Goal: Transaction & Acquisition: Purchase product/service

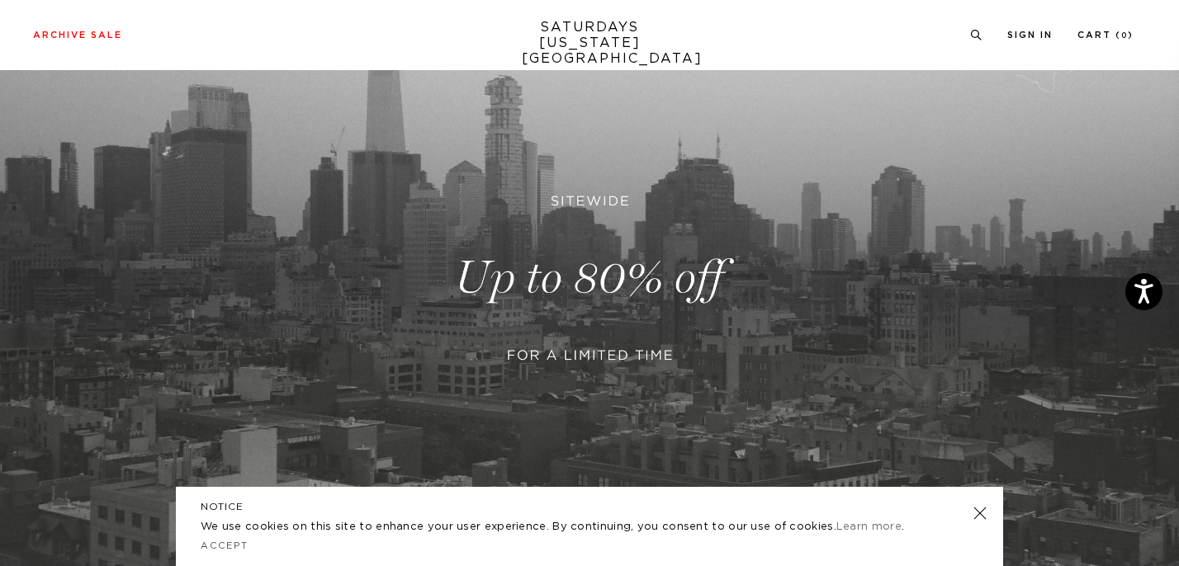
scroll to position [263, 0]
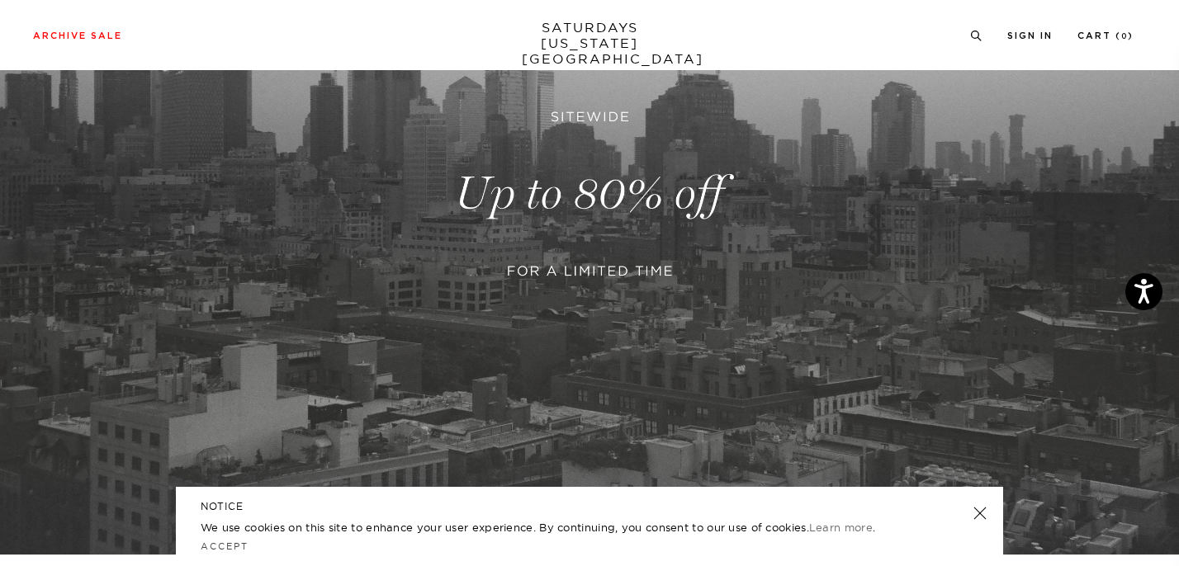
click at [675, 273] on link at bounding box center [589, 194] width 1179 height 722
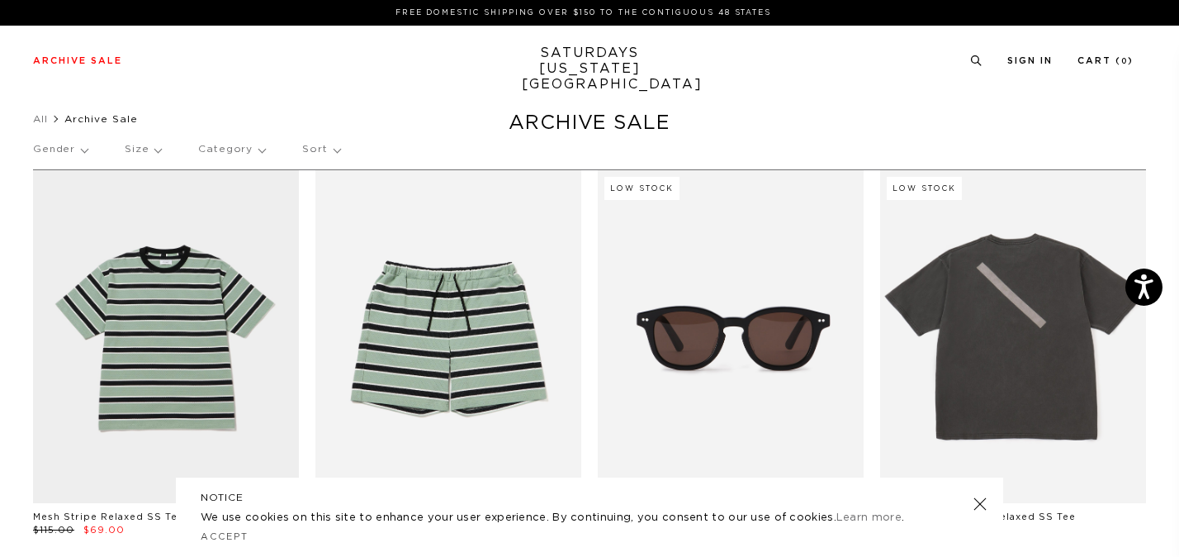
click at [326, 154] on p "Sort" at bounding box center [320, 149] width 37 height 38
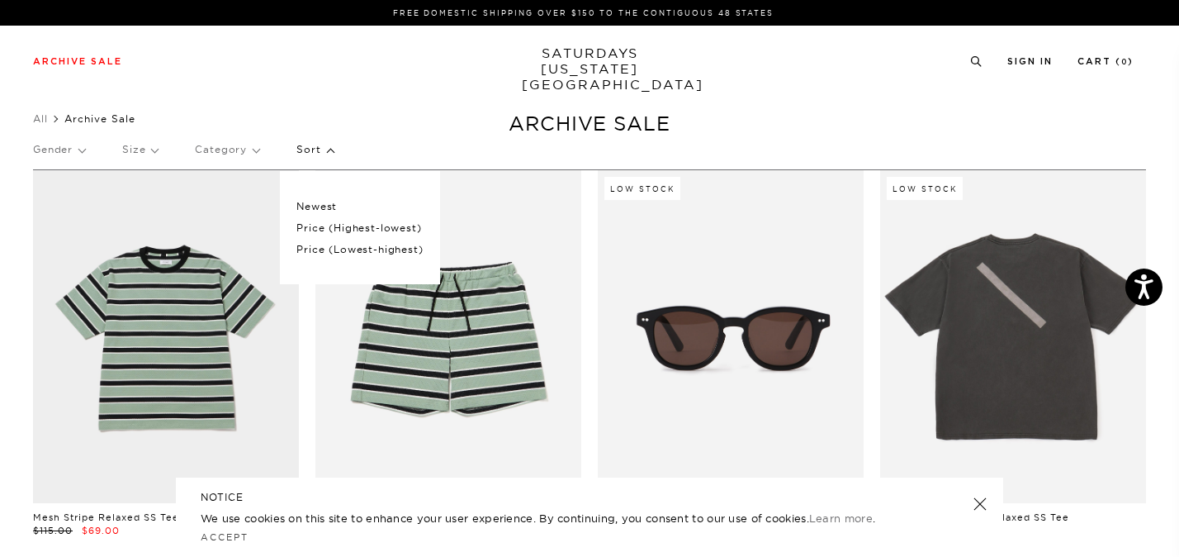
click at [423, 130] on div "Gender Size Category Sort Newest Price (Highest-lowest) Price (Lowest-highest)" at bounding box center [589, 152] width 1113 height 44
click at [974, 505] on link at bounding box center [980, 503] width 23 height 23
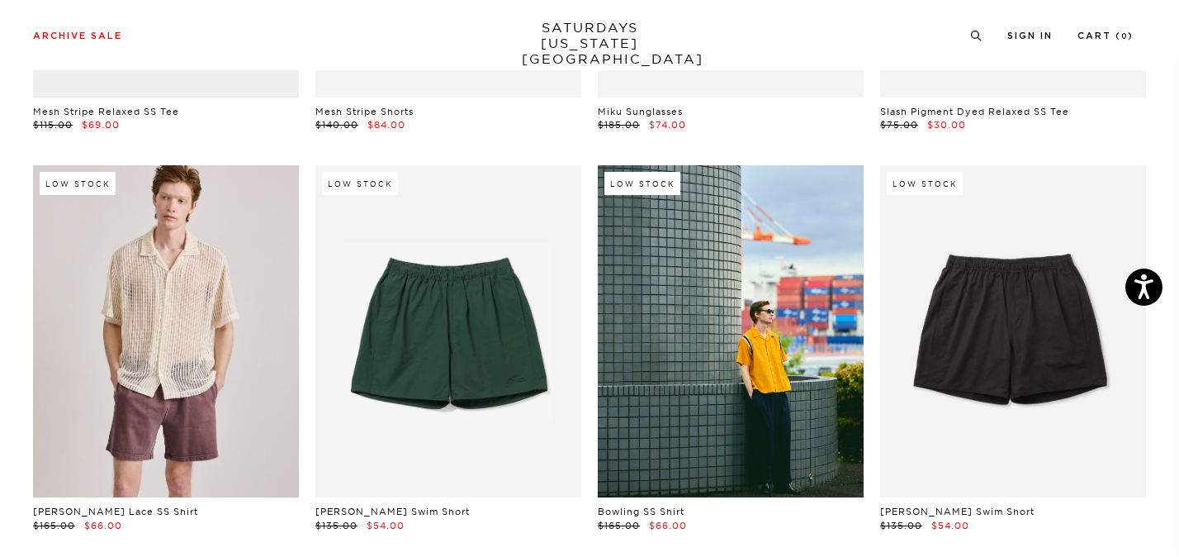
scroll to position [408, 0]
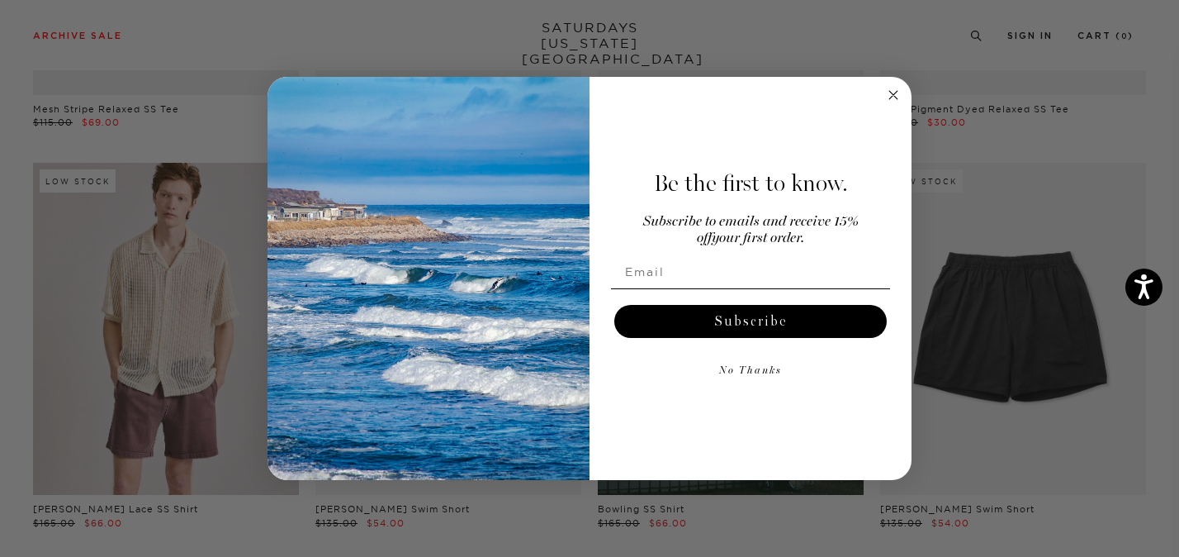
click at [889, 94] on circle "Close dialog" at bounding box center [893, 95] width 19 height 19
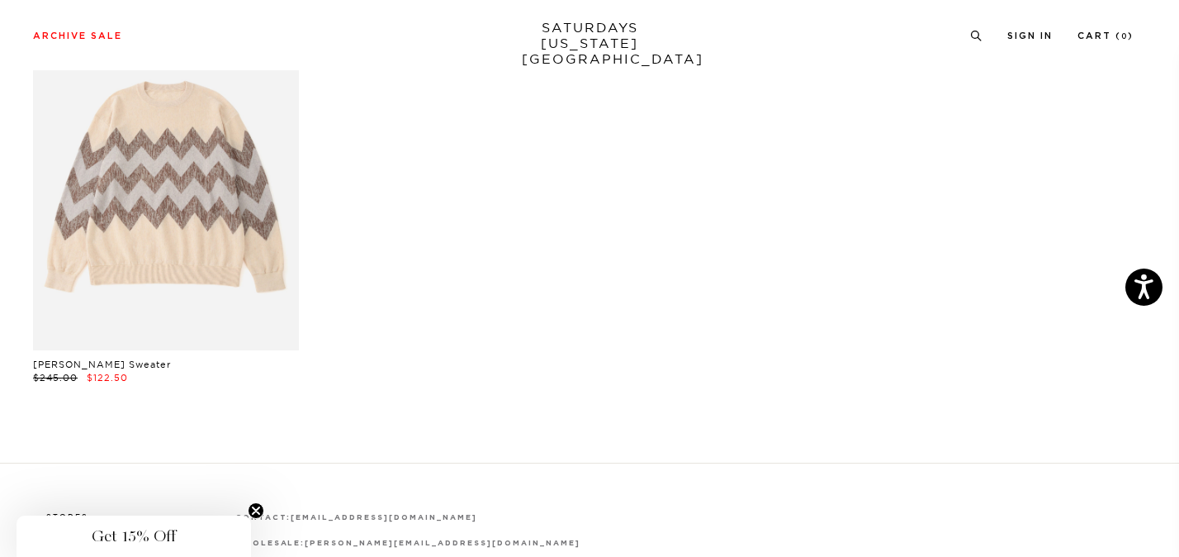
scroll to position [27922, 4]
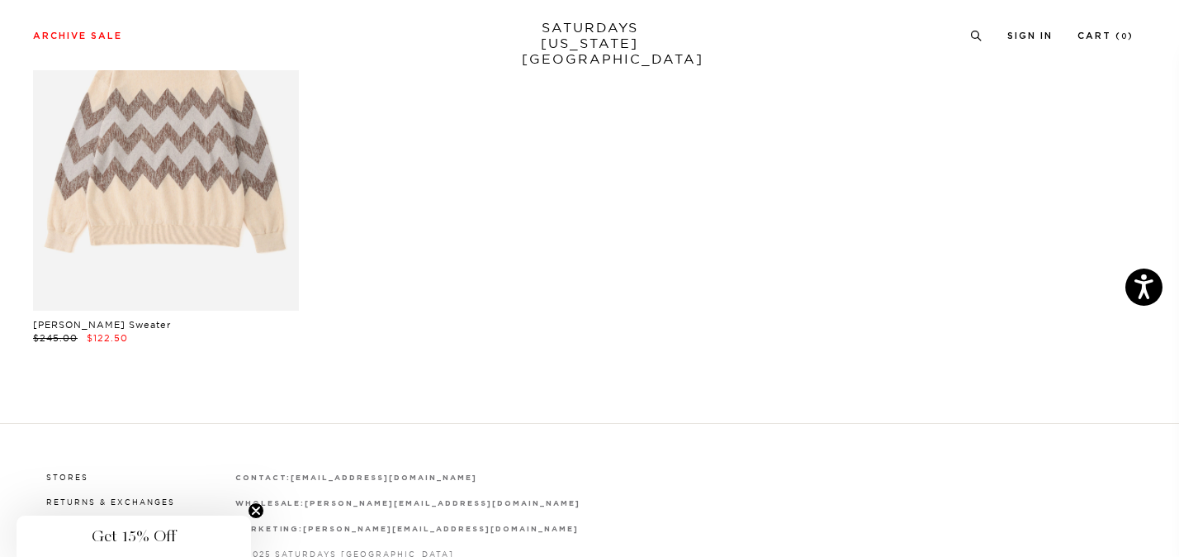
drag, startPoint x: 979, startPoint y: 268, endPoint x: 829, endPoint y: 7, distance: 301.1
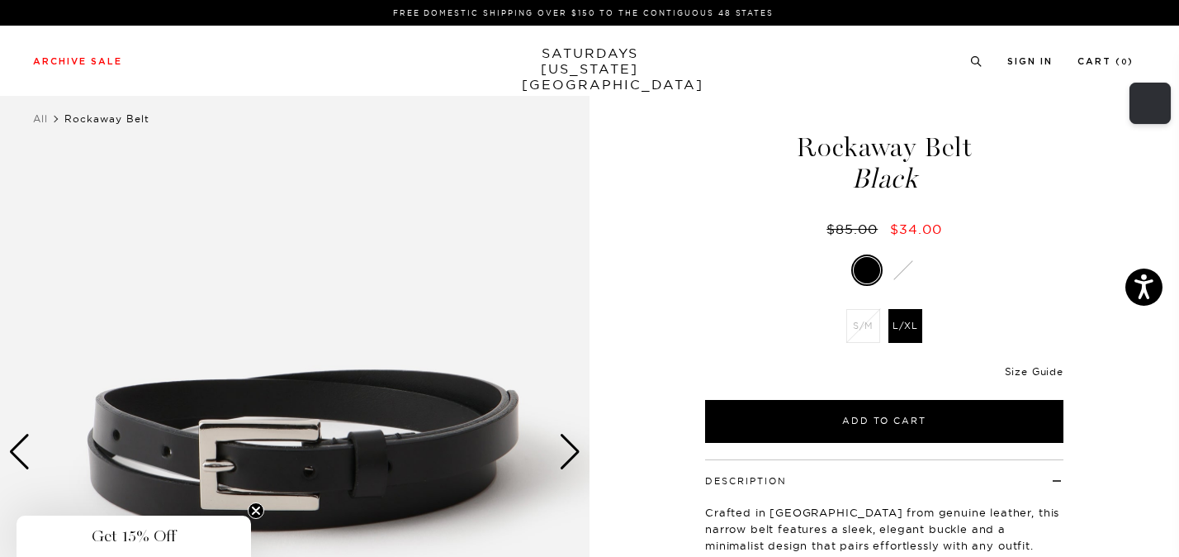
click at [1016, 376] on link "Size Guide" at bounding box center [1034, 371] width 59 height 12
